Goal: Task Accomplishment & Management: Complete application form

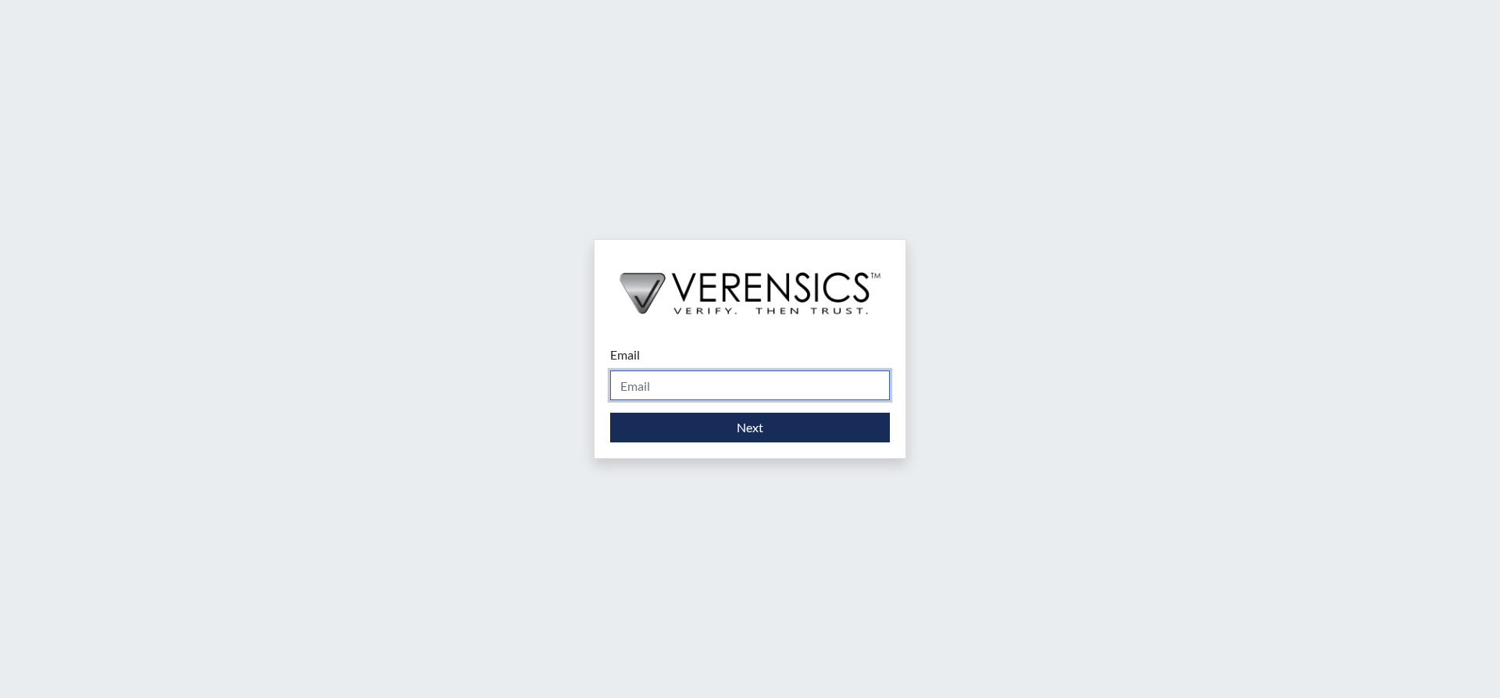
click at [659, 380] on input "Email" at bounding box center [750, 385] width 280 height 30
type input "[PERSON_NAME][EMAIL_ADDRESS][PERSON_NAME][DOMAIN_NAME]"
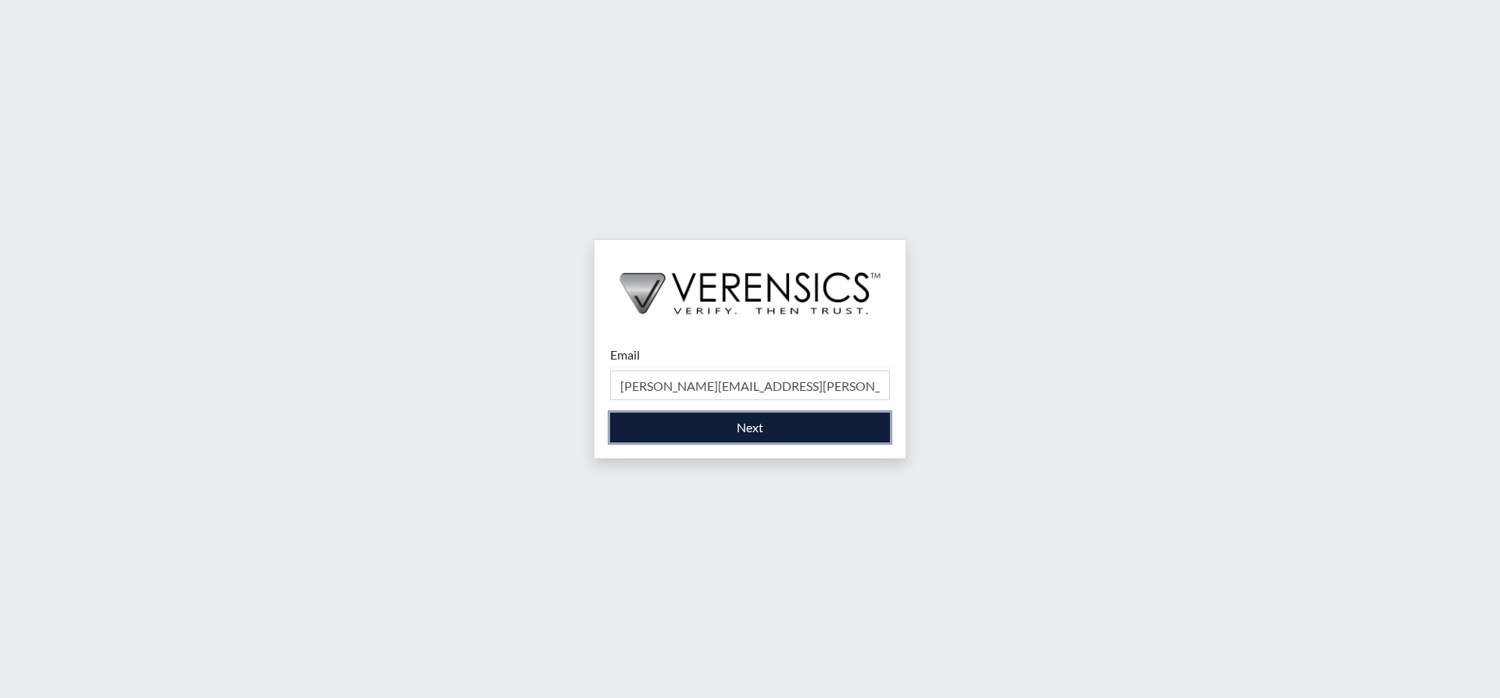
click at [713, 427] on button "Next" at bounding box center [750, 428] width 280 height 30
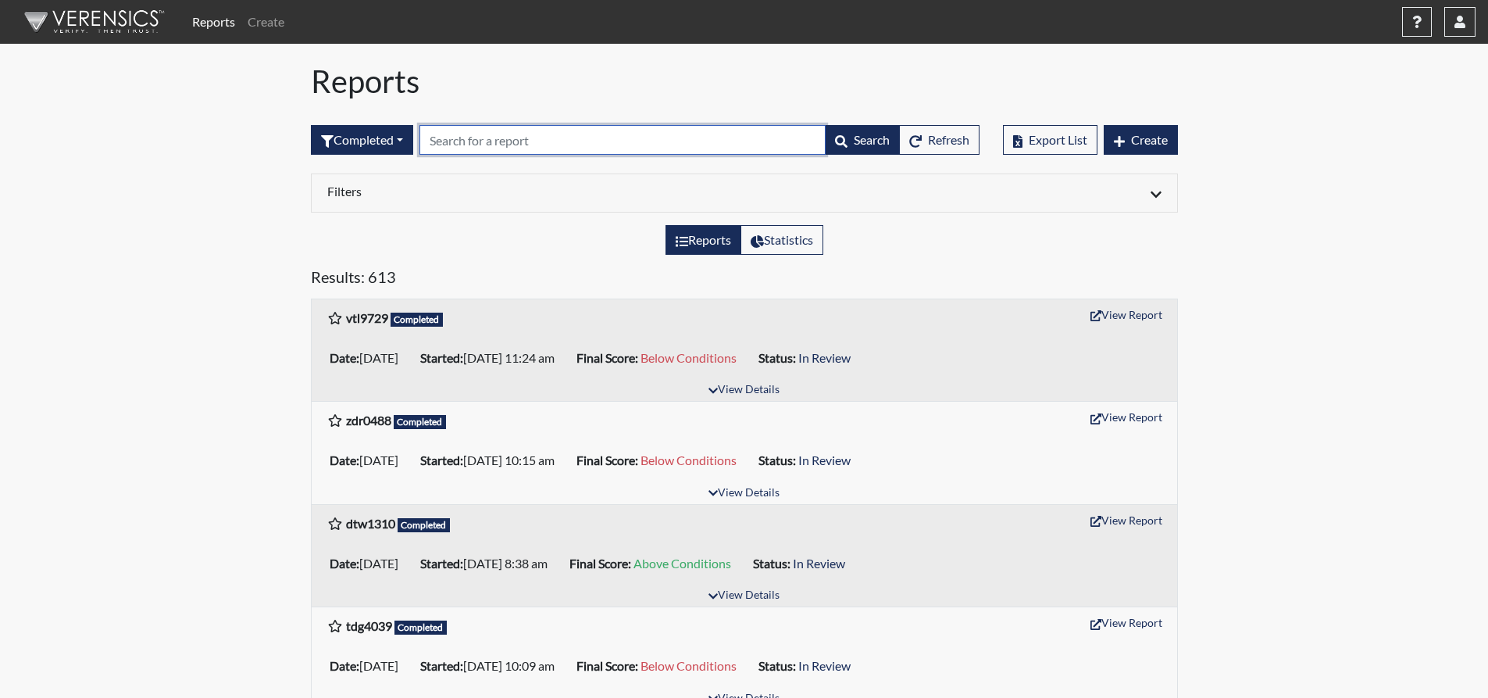
click at [518, 143] on input "text" at bounding box center [623, 140] width 406 height 30
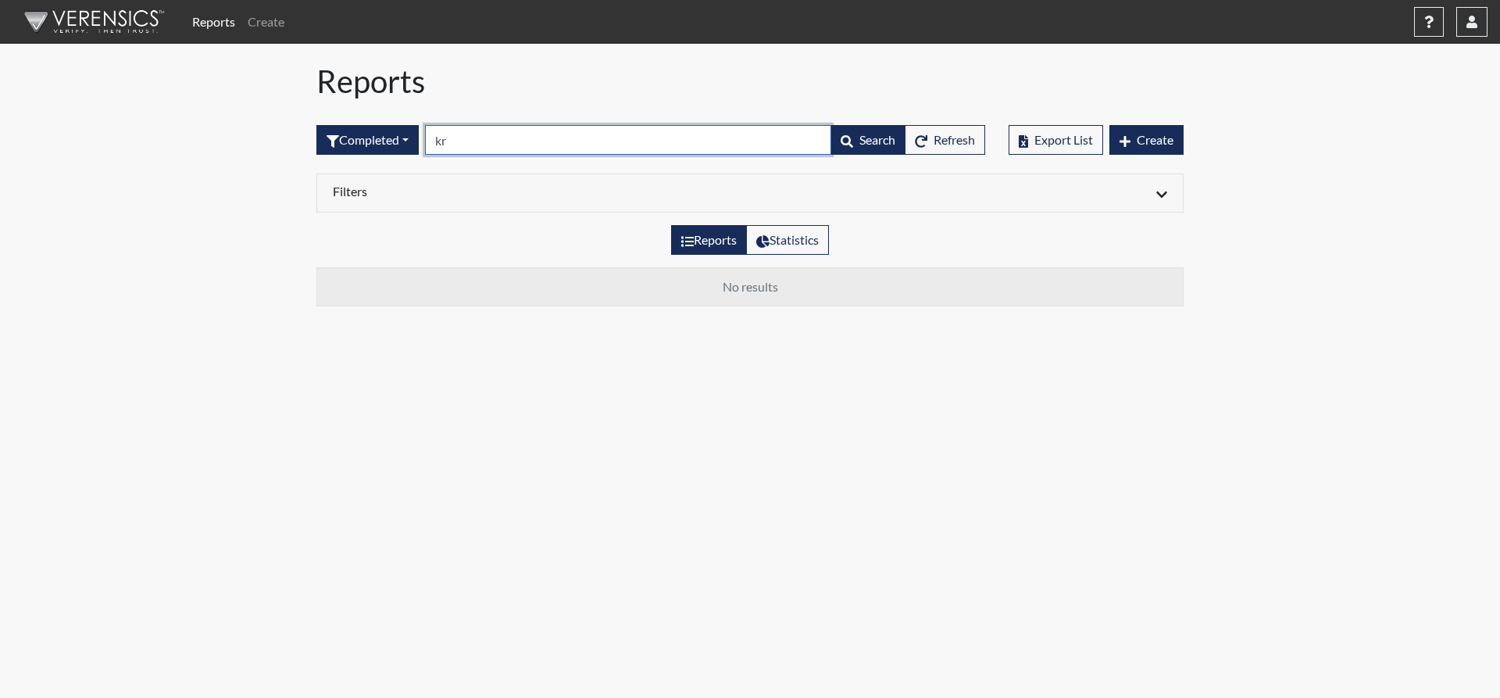
type input "k"
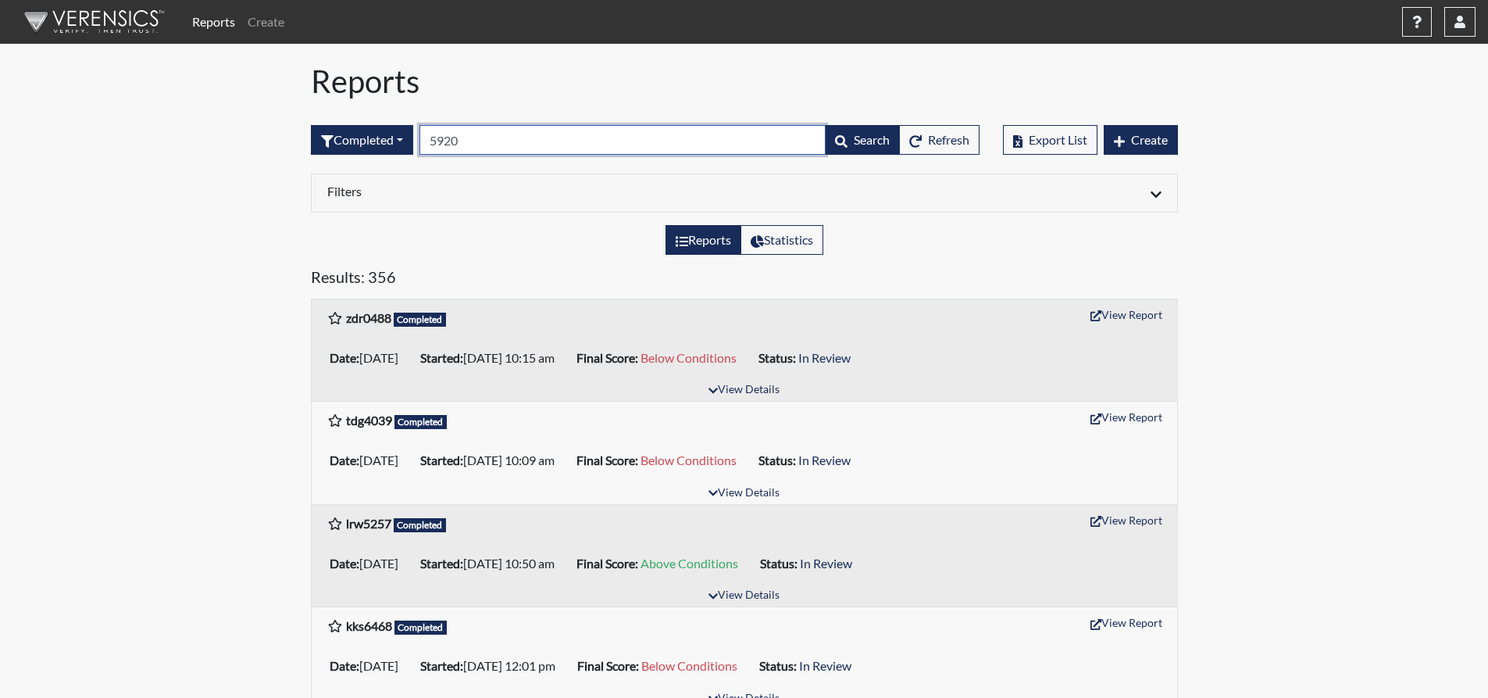
click at [430, 137] on input "5920" at bounding box center [623, 140] width 406 height 30
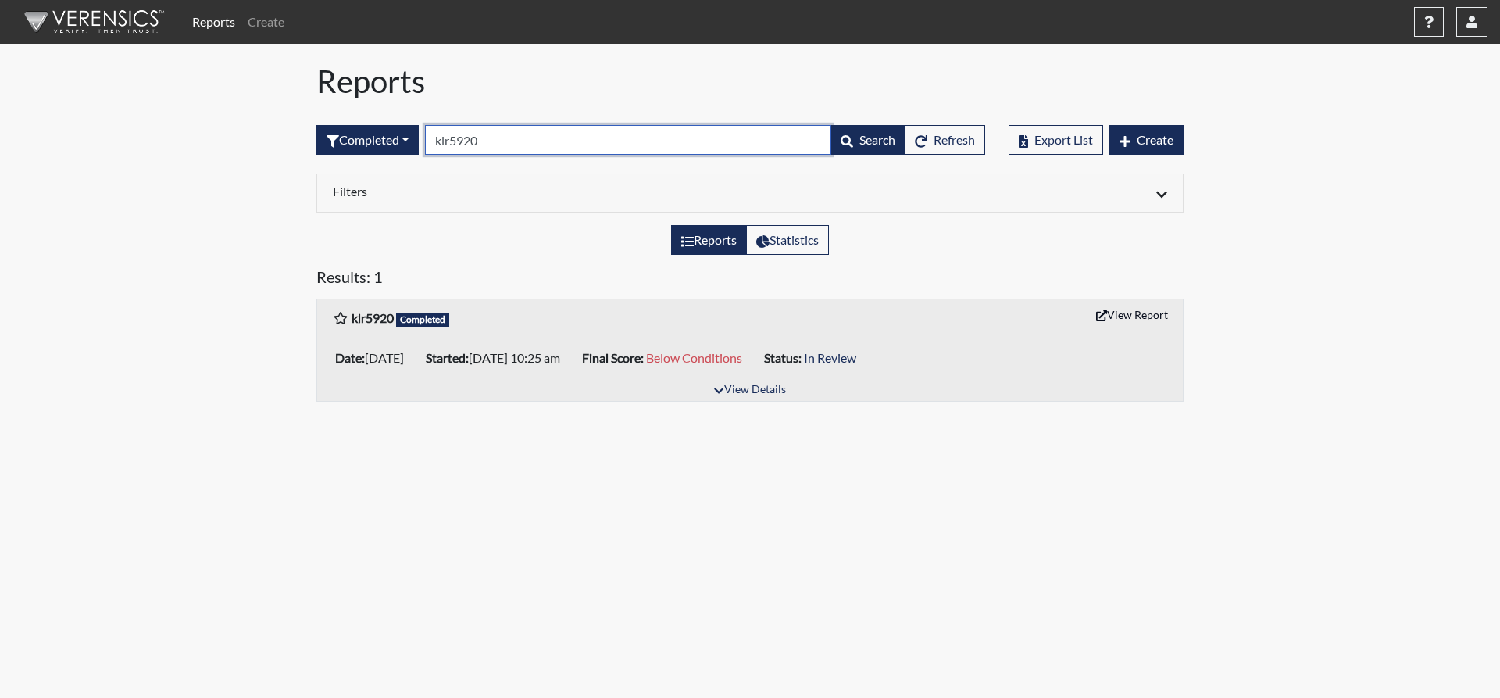
type input "klr5920"
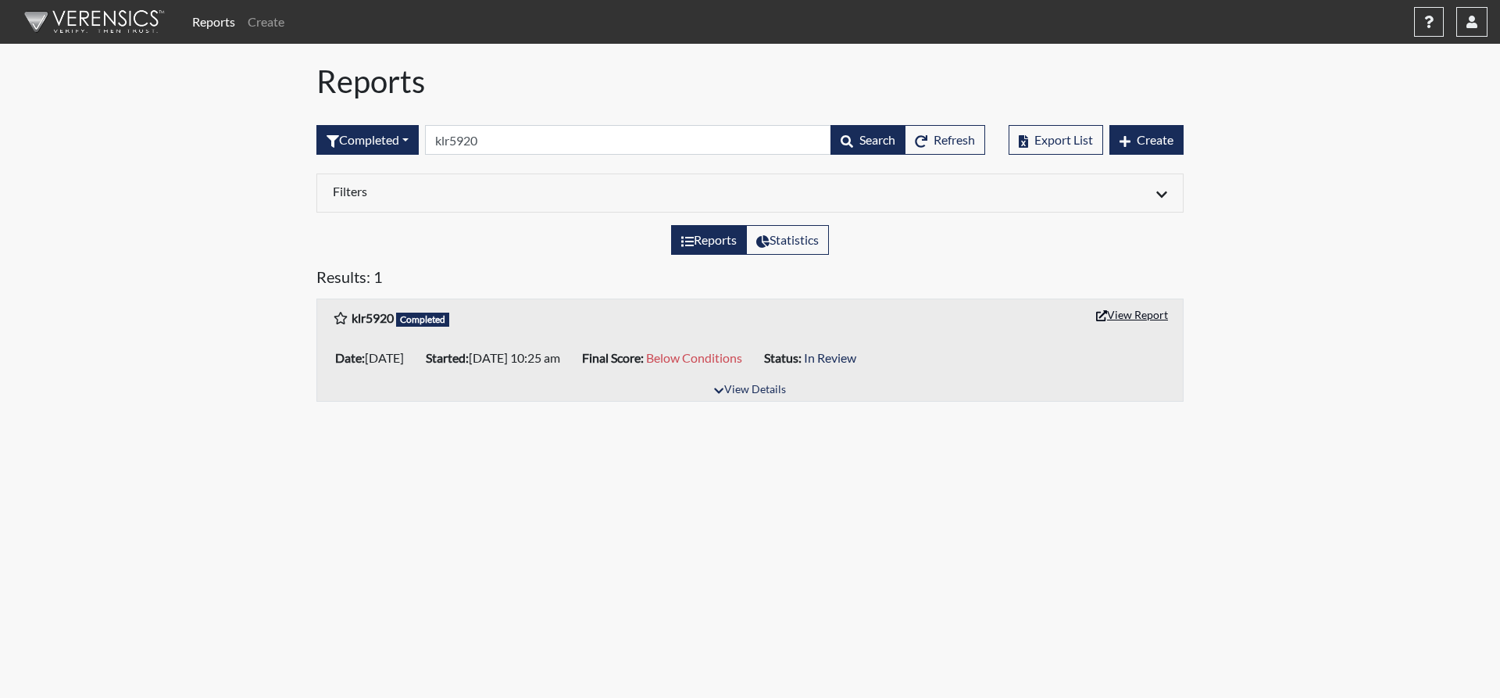
click at [1123, 320] on button "View Report" at bounding box center [1132, 314] width 86 height 24
click at [272, 23] on link "Create" at bounding box center [265, 21] width 49 height 31
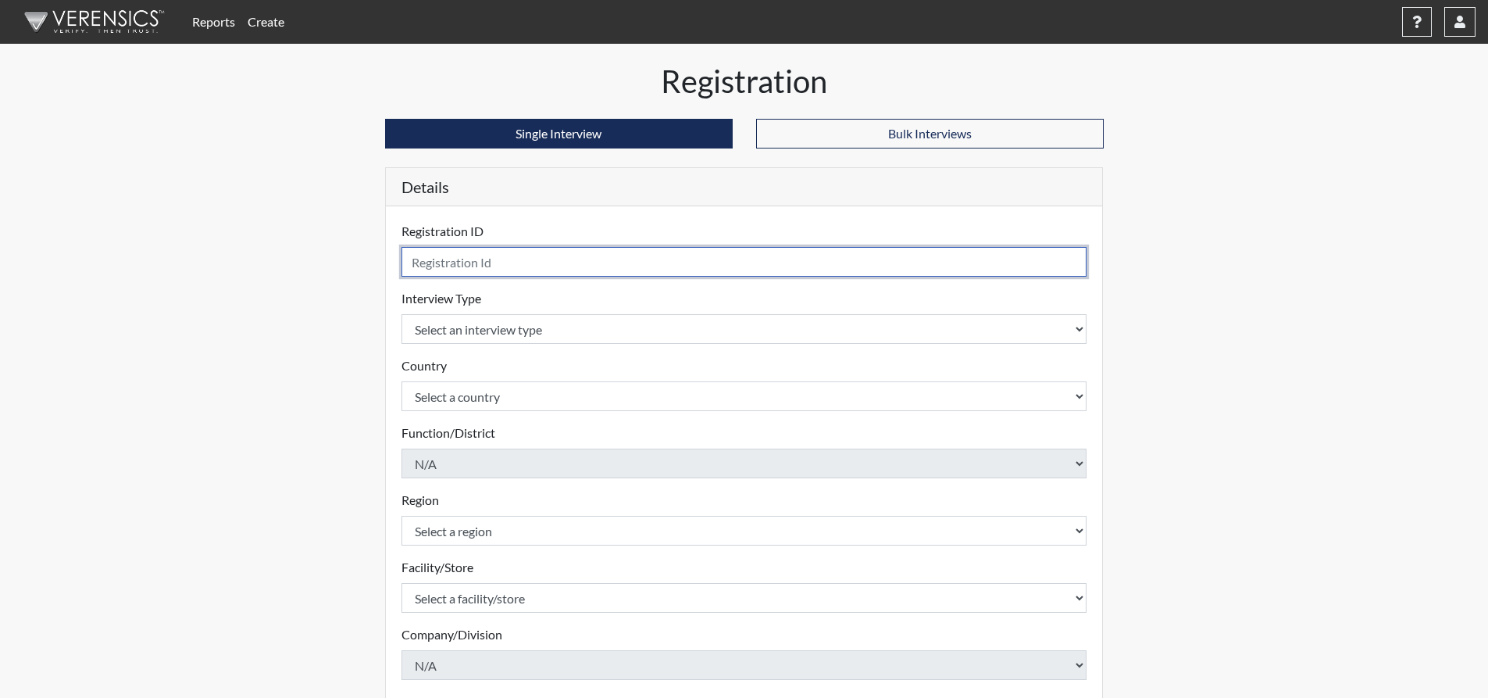
click at [609, 269] on input "text" at bounding box center [745, 262] width 686 height 30
type input "klr5920"
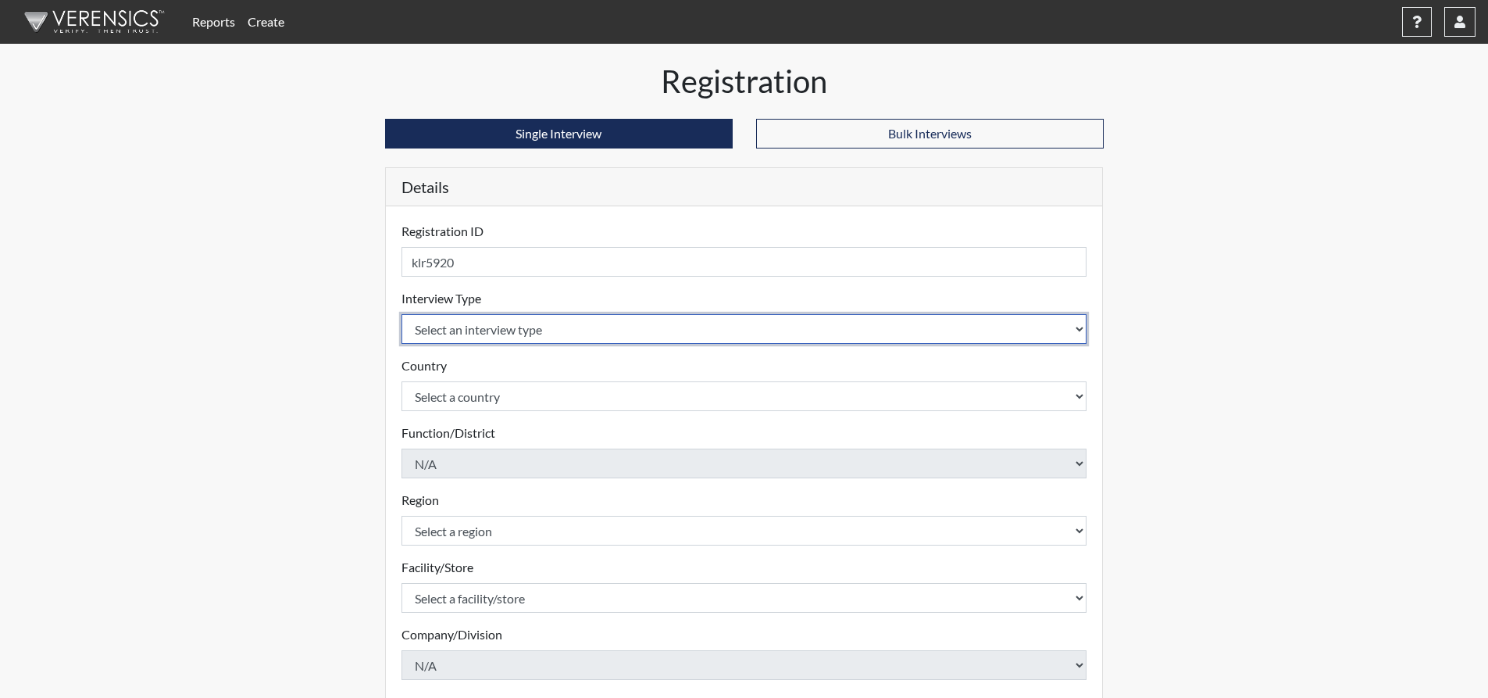
click at [558, 332] on select "Select an interview type Corrections Pre-Employment" at bounding box center [745, 329] width 686 height 30
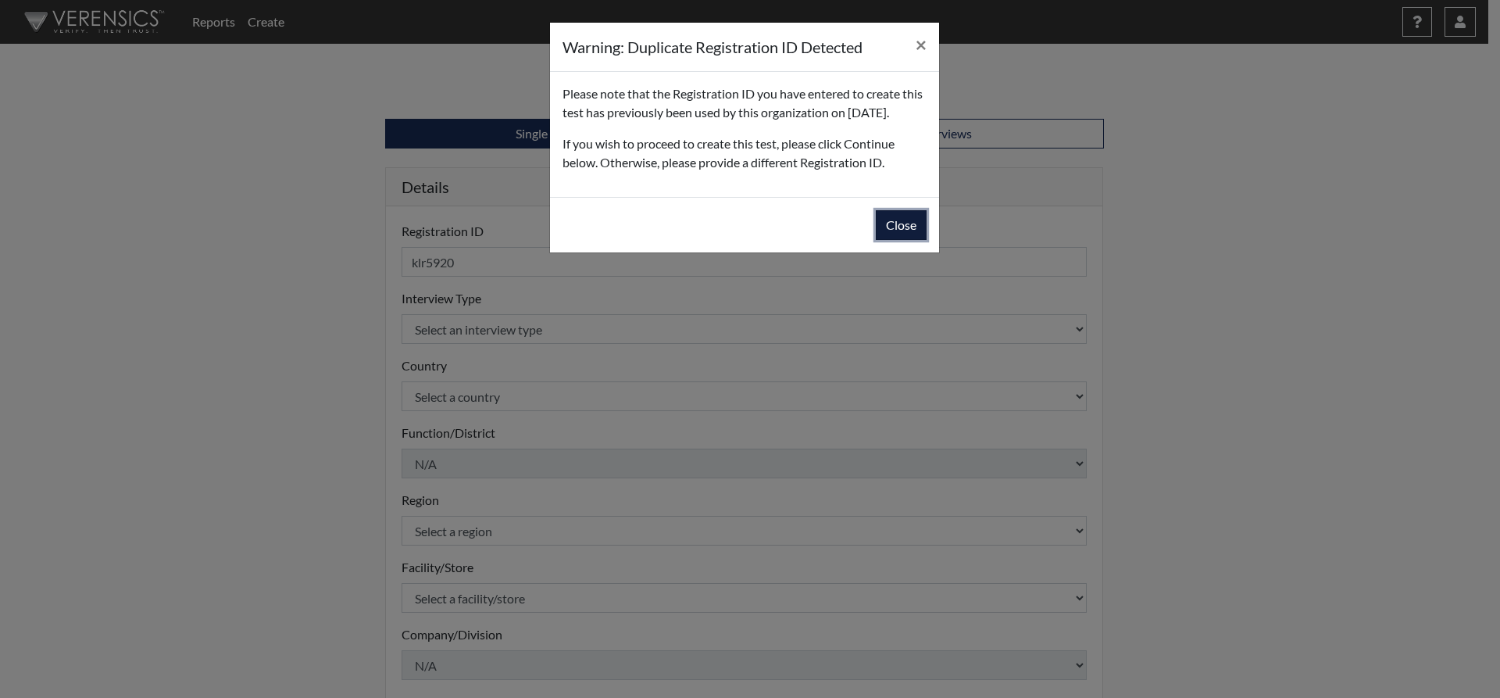
click at [909, 240] on button "Close" at bounding box center [901, 225] width 51 height 30
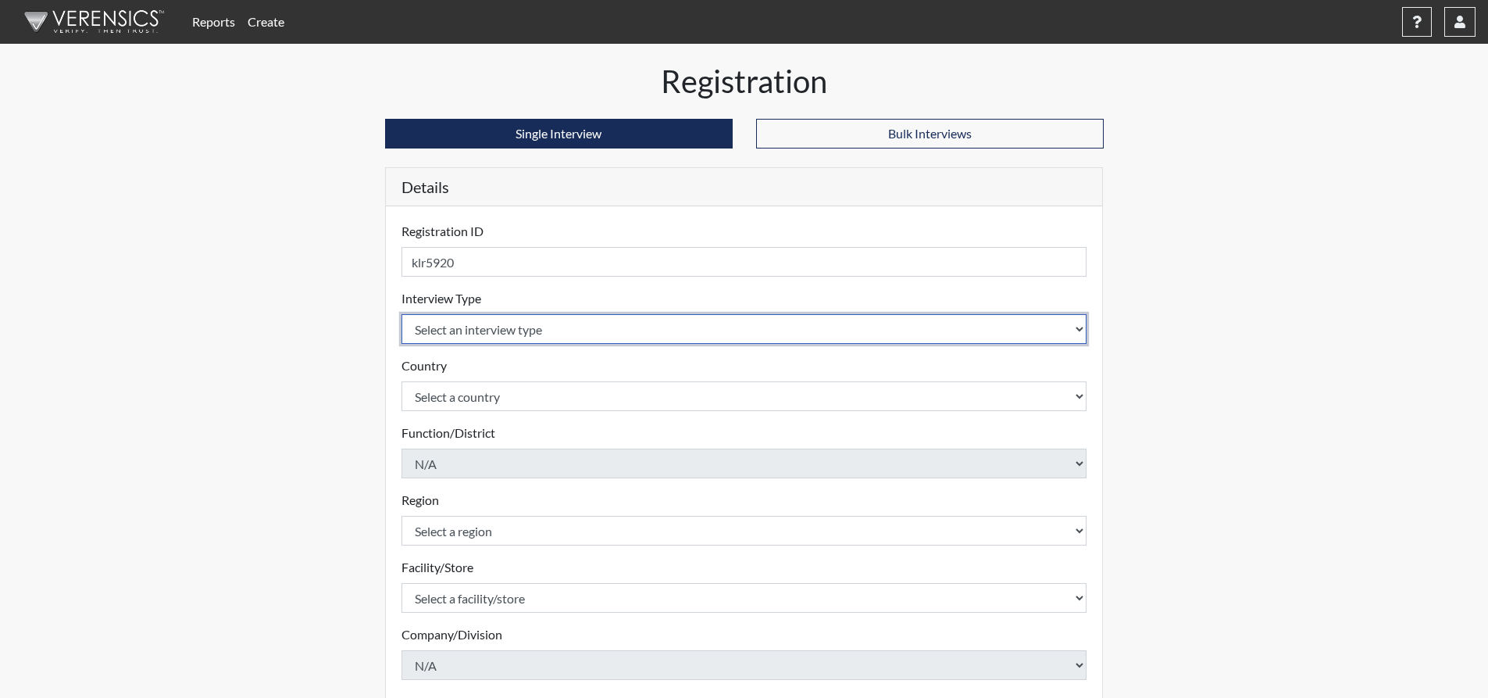
click at [520, 326] on select "Select an interview type Corrections Pre-Employment" at bounding box center [745, 329] width 686 height 30
select select "ff733e93-e1bf-11ea-9c9f-0eff0cf7eb8f"
click at [402, 314] on select "Select an interview type Corrections Pre-Employment" at bounding box center [745, 329] width 686 height 30
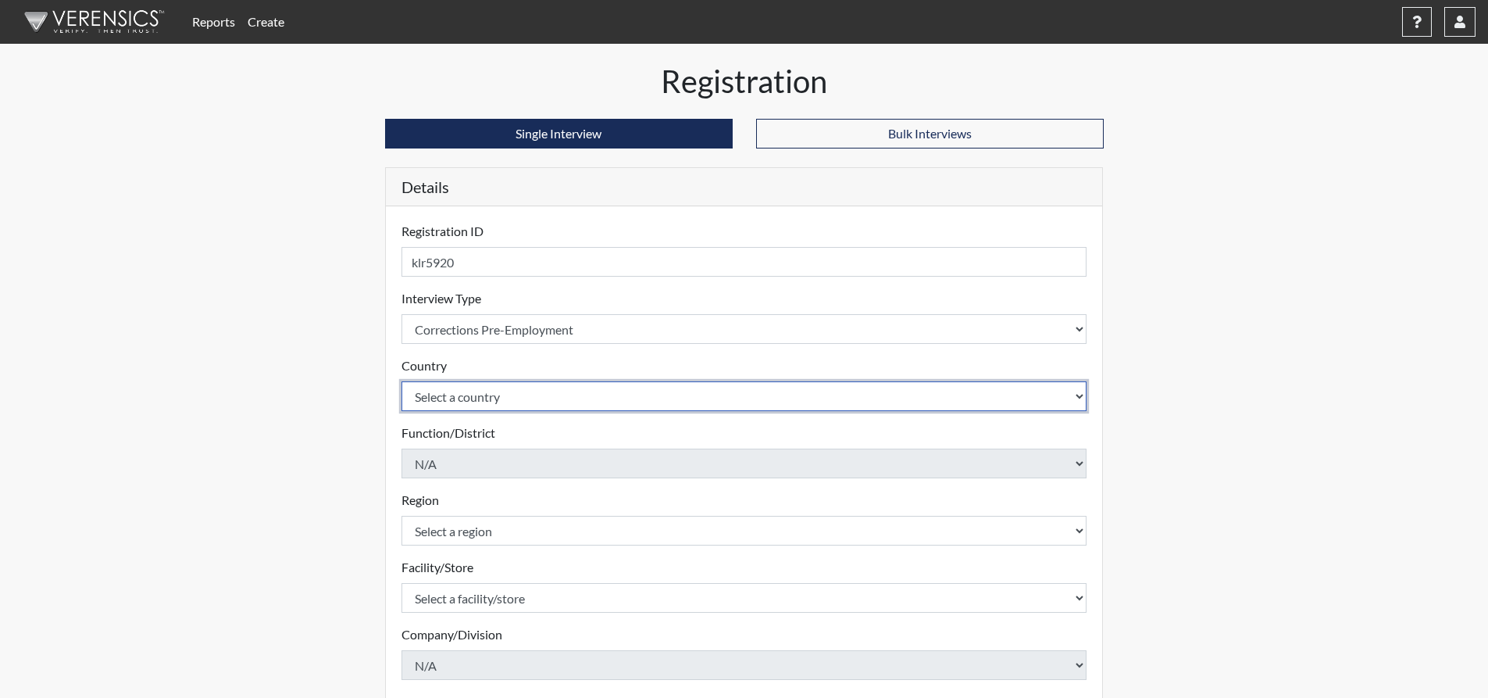
click at [465, 399] on select "Select a country United States Mexico" at bounding box center [745, 396] width 686 height 30
select select "united-states-of-america"
click at [402, 381] on select "Select a country United States Mexico" at bounding box center [745, 396] width 686 height 30
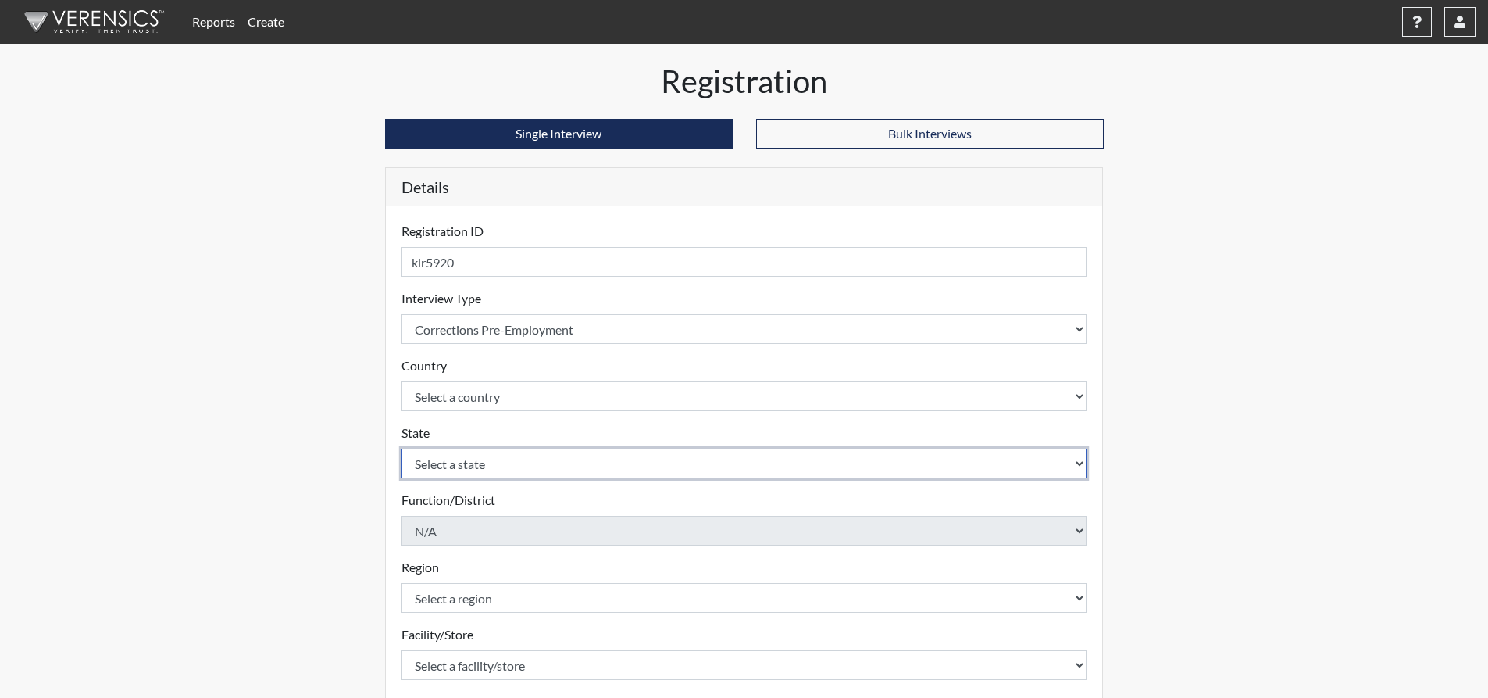
click at [441, 468] on select "Select a state Alabama Alaska Arizona Arkansas California Colorado Connecticut …" at bounding box center [745, 463] width 686 height 30
select select "GA"
click at [402, 448] on select "Select a state Alabama Alaska Arizona Arkansas California Colorado Connecticut …" at bounding box center [745, 463] width 686 height 30
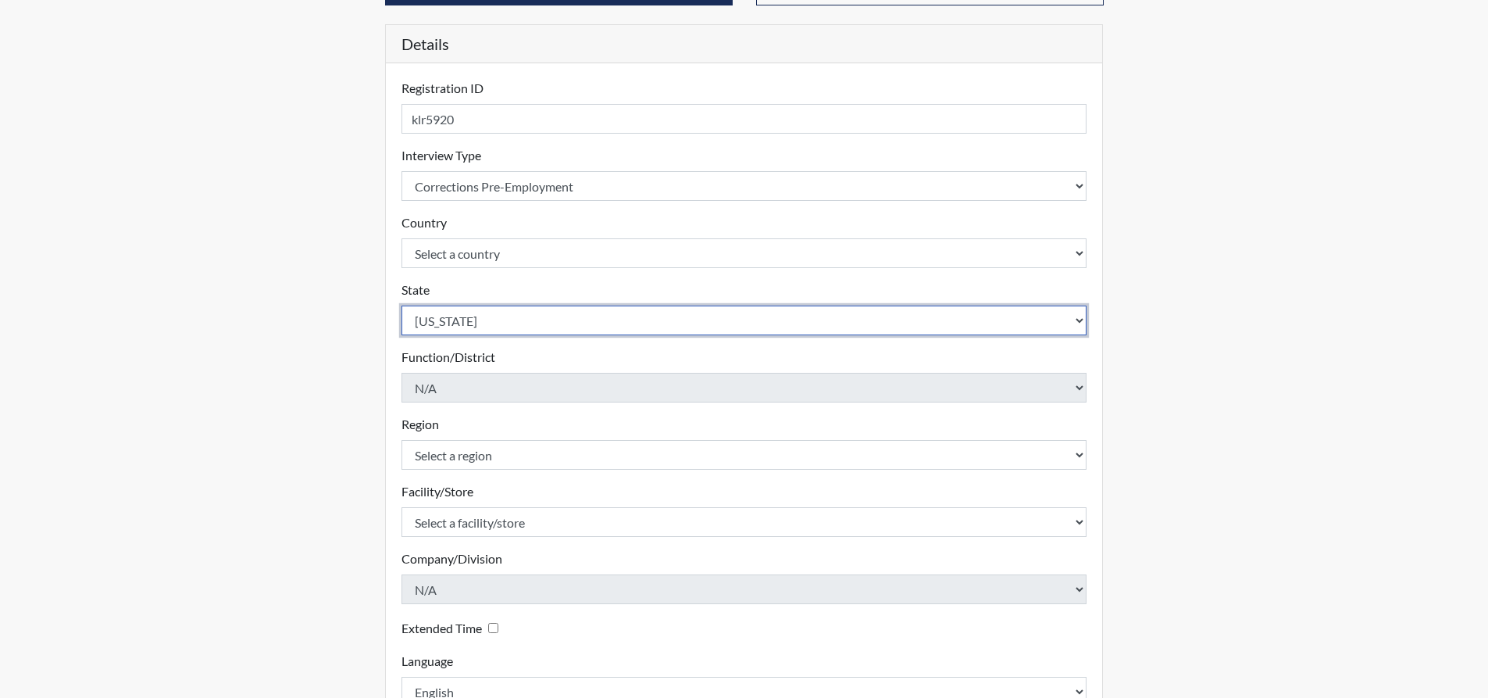
scroll to position [156, 0]
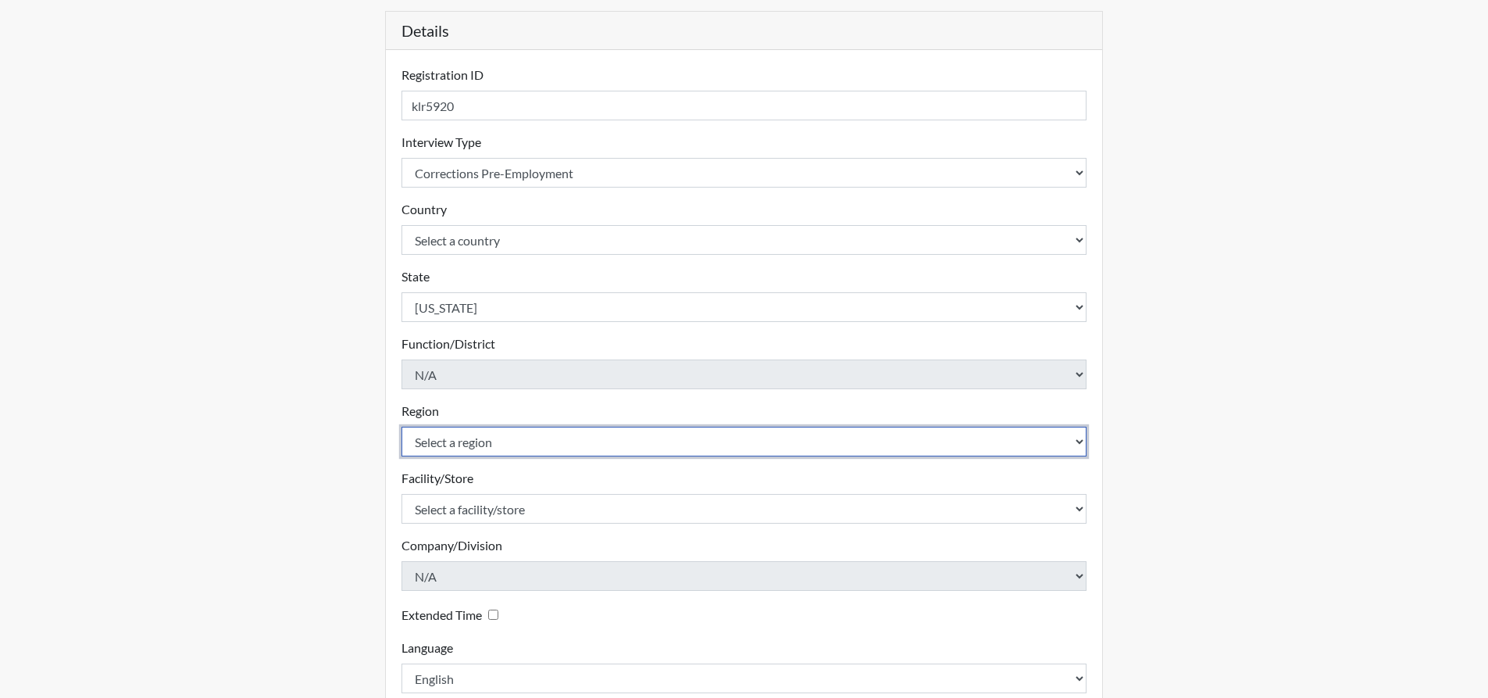
click at [484, 438] on select "Select a region Southwest Region" at bounding box center [745, 442] width 686 height 30
select select "51976826-f18e-4b67-8d3b-b0a0fa2f97ff"
click at [402, 427] on select "Select a region Southwest Region" at bounding box center [745, 442] width 686 height 30
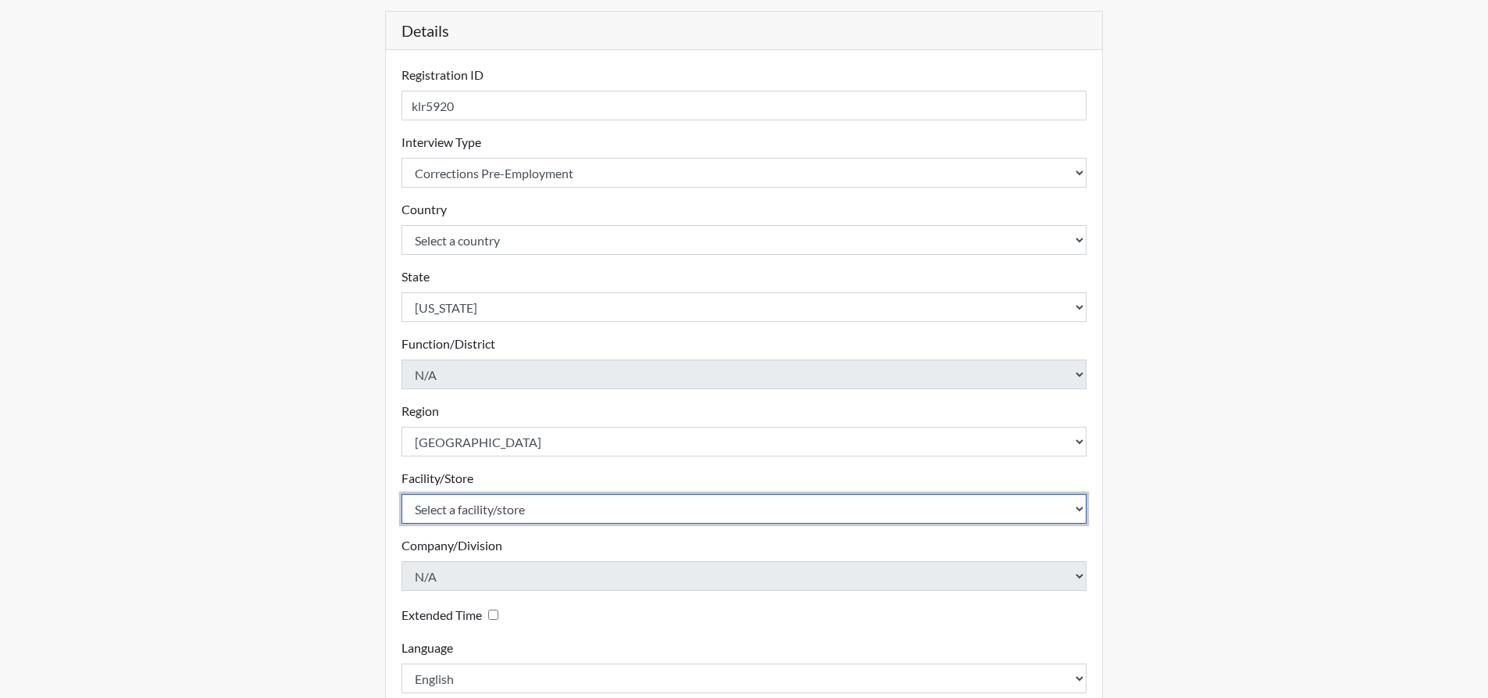
click at [466, 507] on select "Select a facility/store Autry SP Bainbridge PSATC" at bounding box center [745, 509] width 686 height 30
select select "2bf4b575-5263-4093-9a0c-a4d6e4f1d94a"
click at [402, 494] on select "Select a facility/store Autry SP Bainbridge PSATC" at bounding box center [745, 509] width 686 height 30
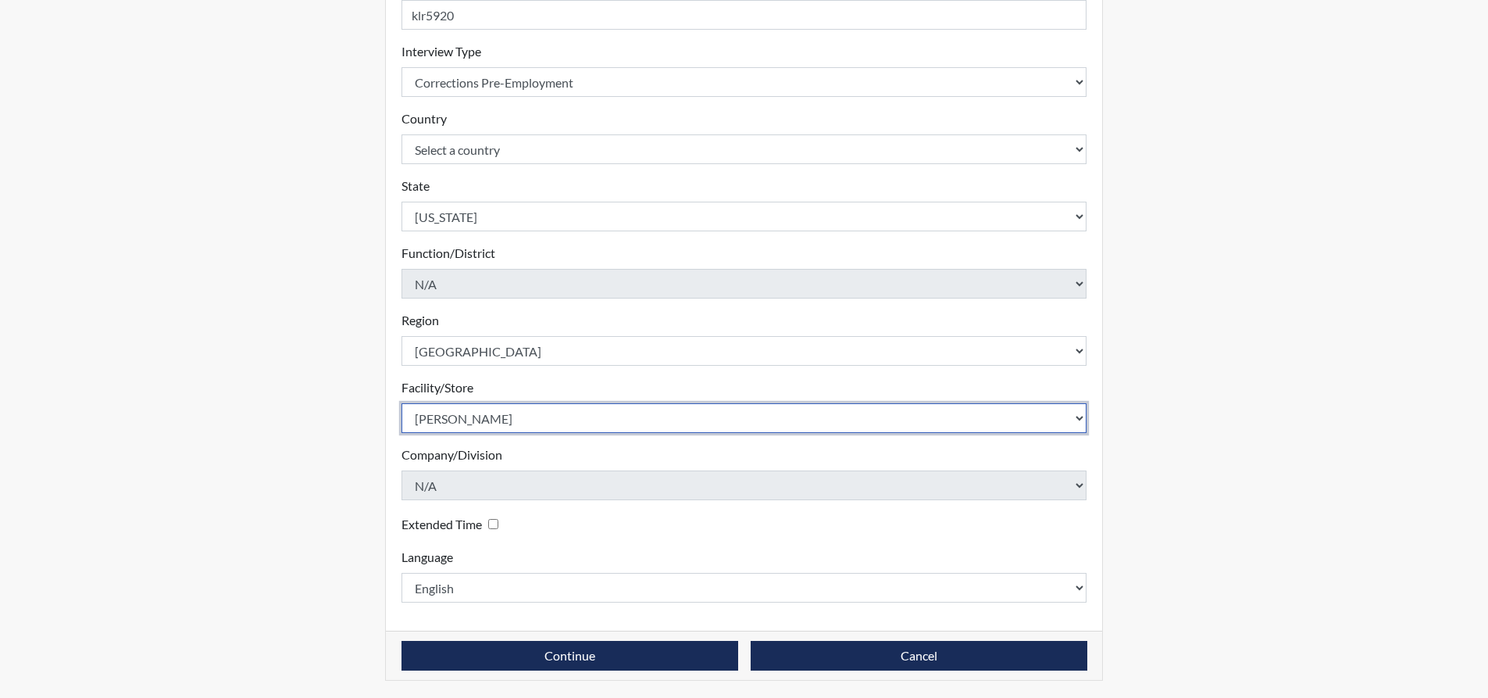
scroll to position [248, 0]
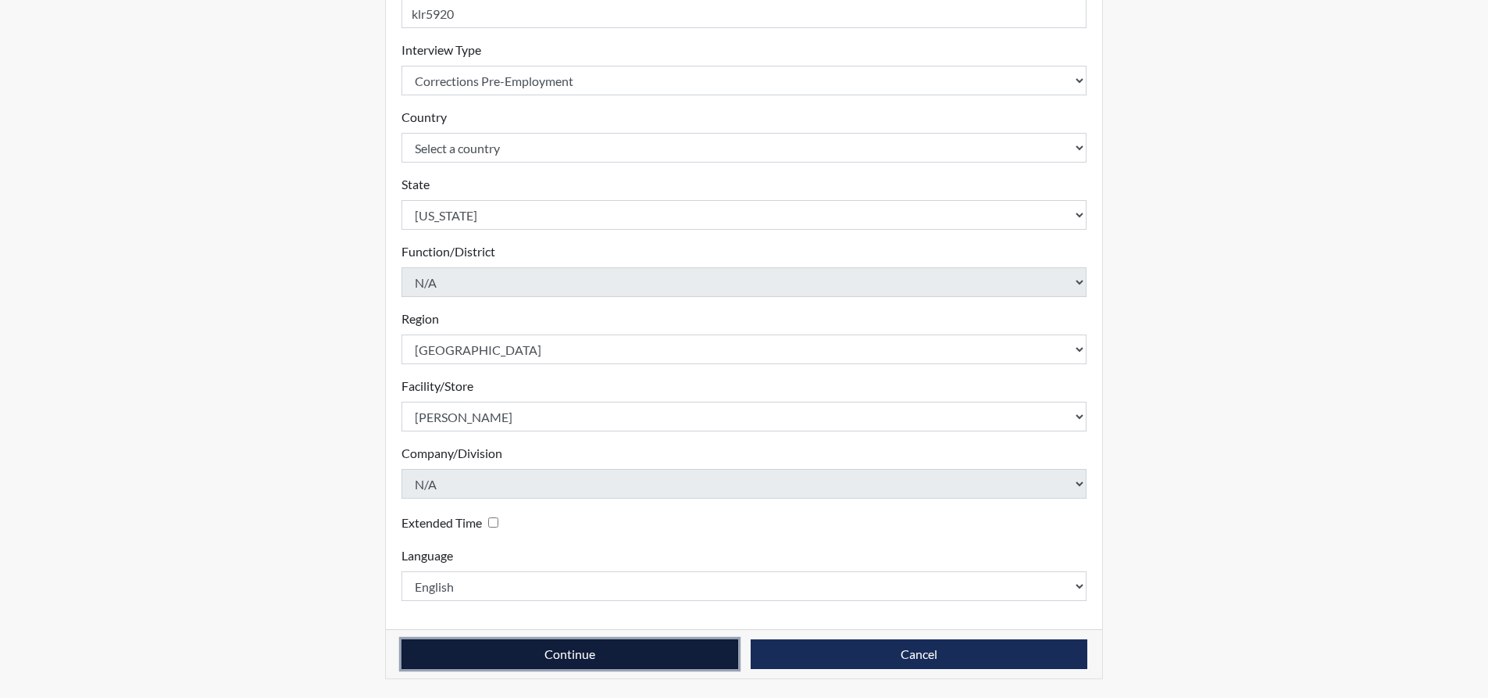
click at [473, 648] on button "Continue" at bounding box center [570, 654] width 337 height 30
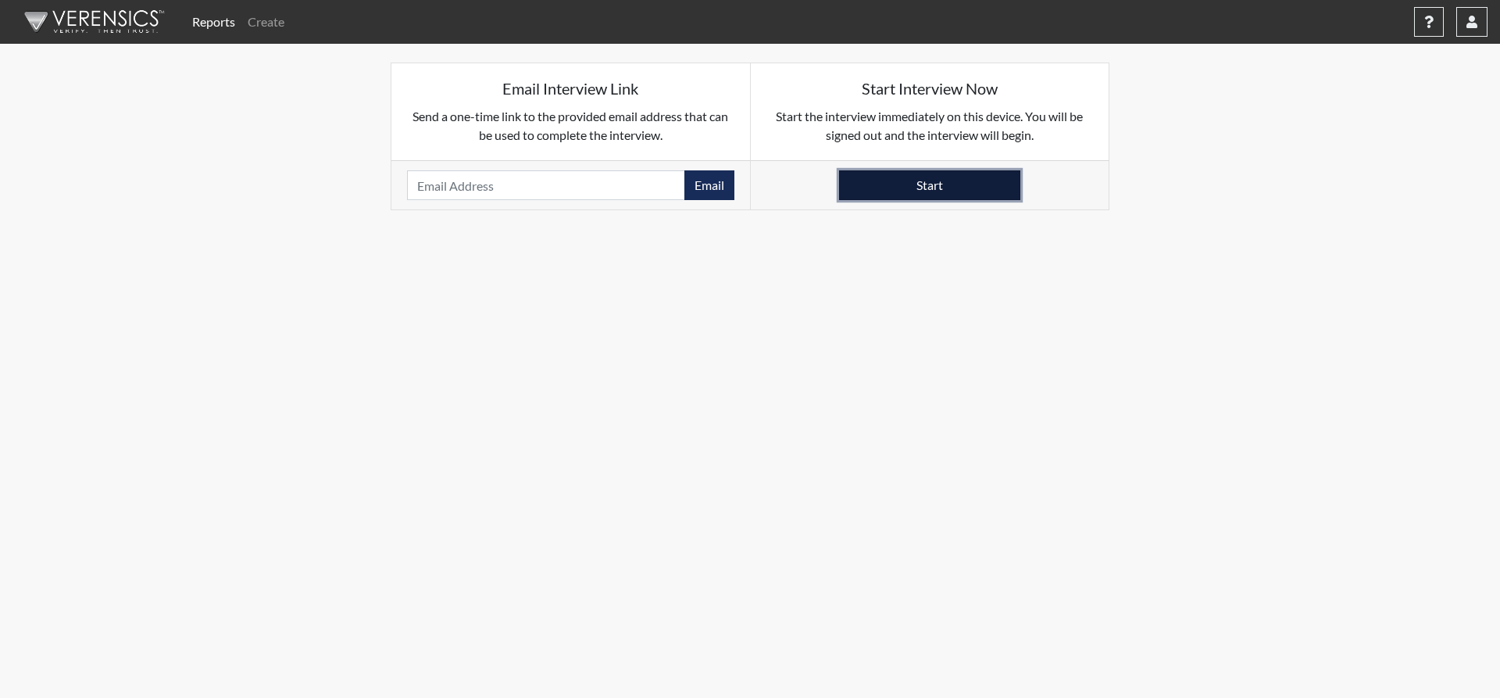
click at [952, 191] on button "Start" at bounding box center [929, 185] width 181 height 30
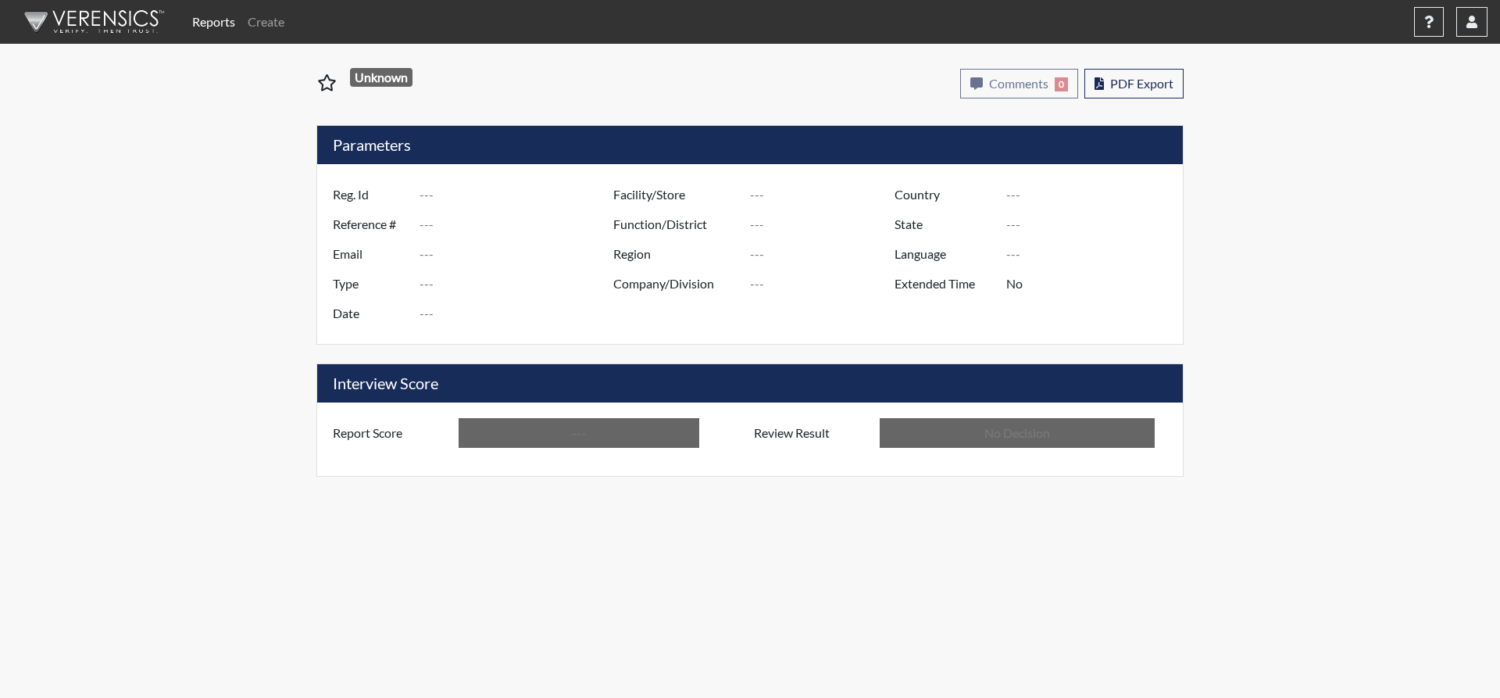
type input "klr5920"
type input "48525"
type input "---"
type input "Corrections Pre-Employment"
type input "[DATE]"
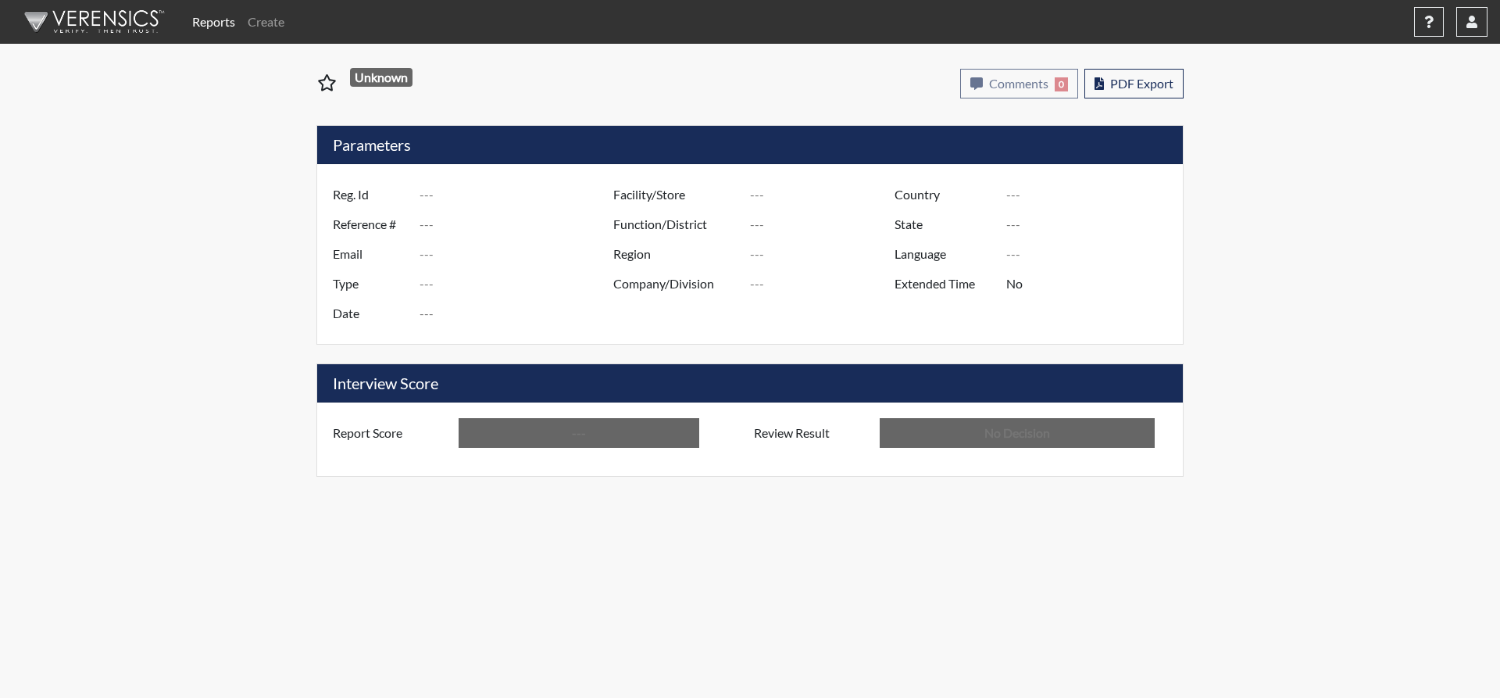
type input "[PERSON_NAME]"
type input "[GEOGRAPHIC_DATA]"
type input "[US_STATE]"
type input "English"
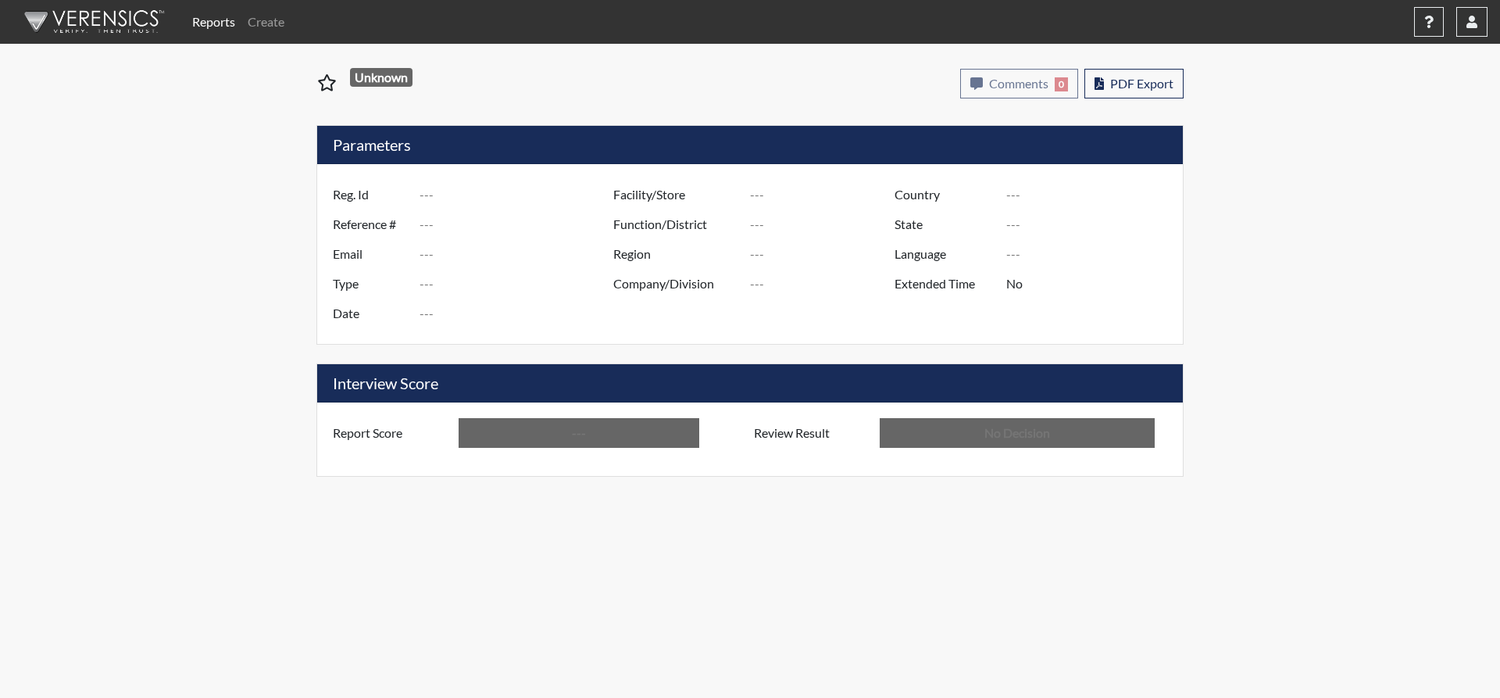
type input "Below Conditions"
type input "In Review"
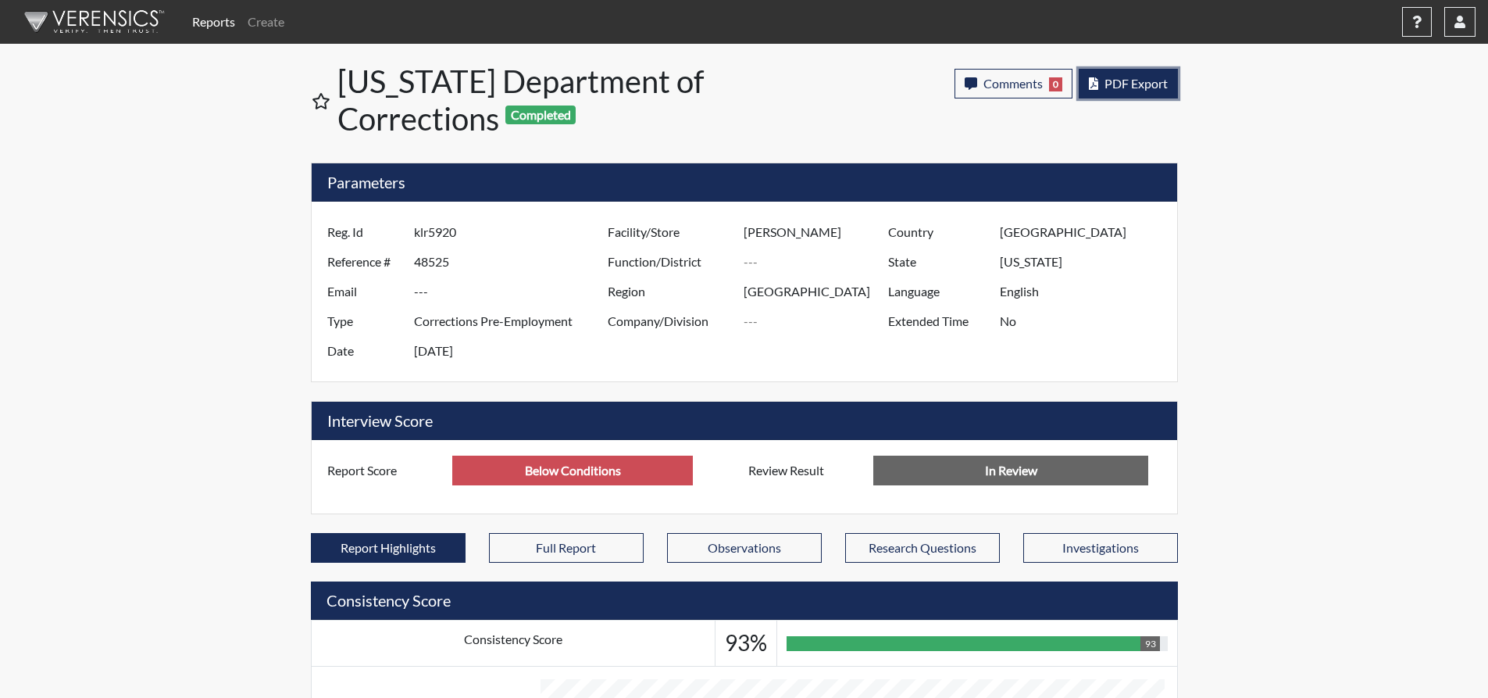
click at [1122, 77] on span "PDF Export" at bounding box center [1136, 83] width 63 height 15
